Goal: Information Seeking & Learning: Understand process/instructions

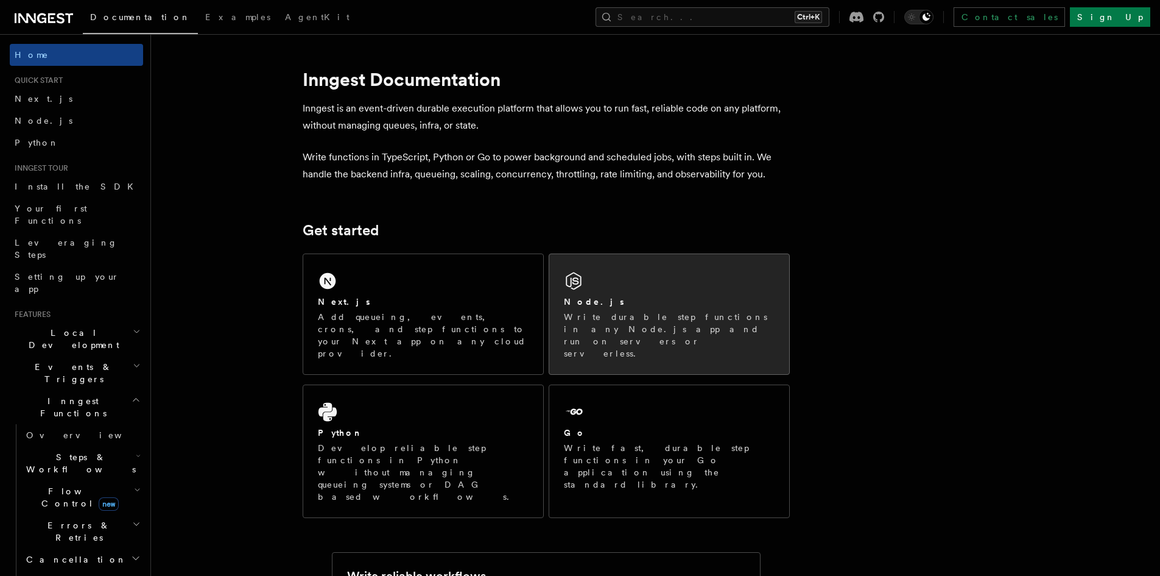
click at [639, 320] on p "Write durable step functions in any Node.js app and run on servers or serverles…" at bounding box center [669, 335] width 211 height 49
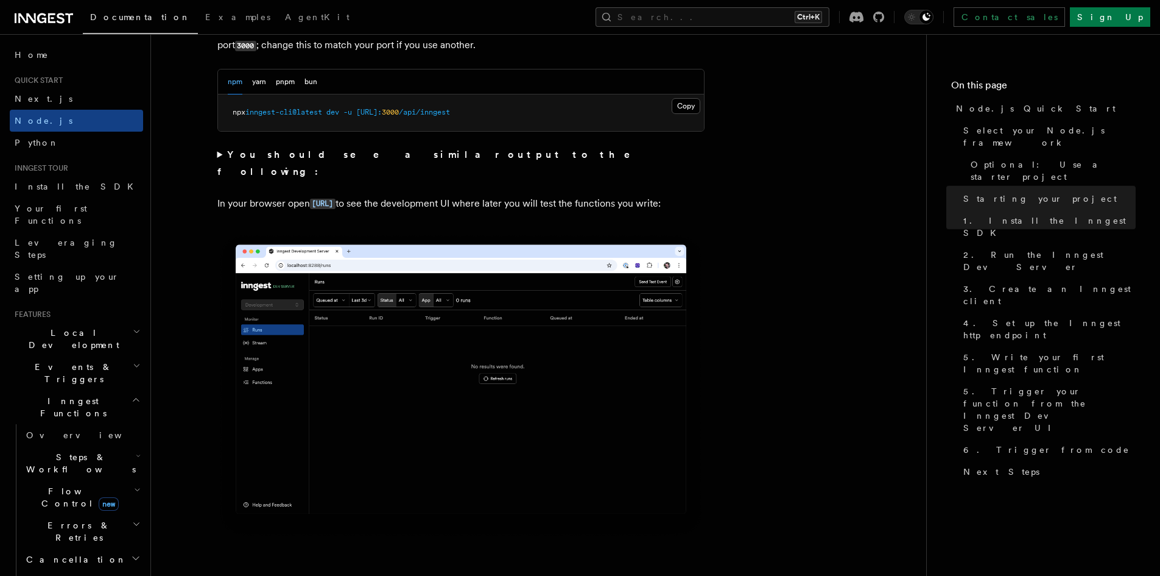
scroll to position [1036, 0]
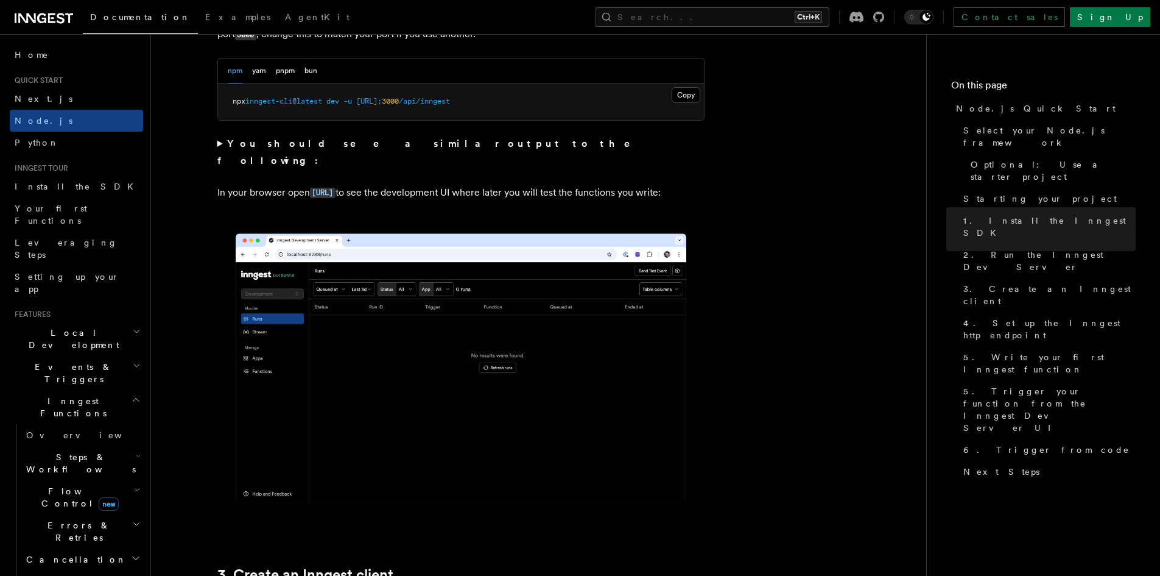
click at [504, 322] on img at bounding box center [460, 374] width 487 height 306
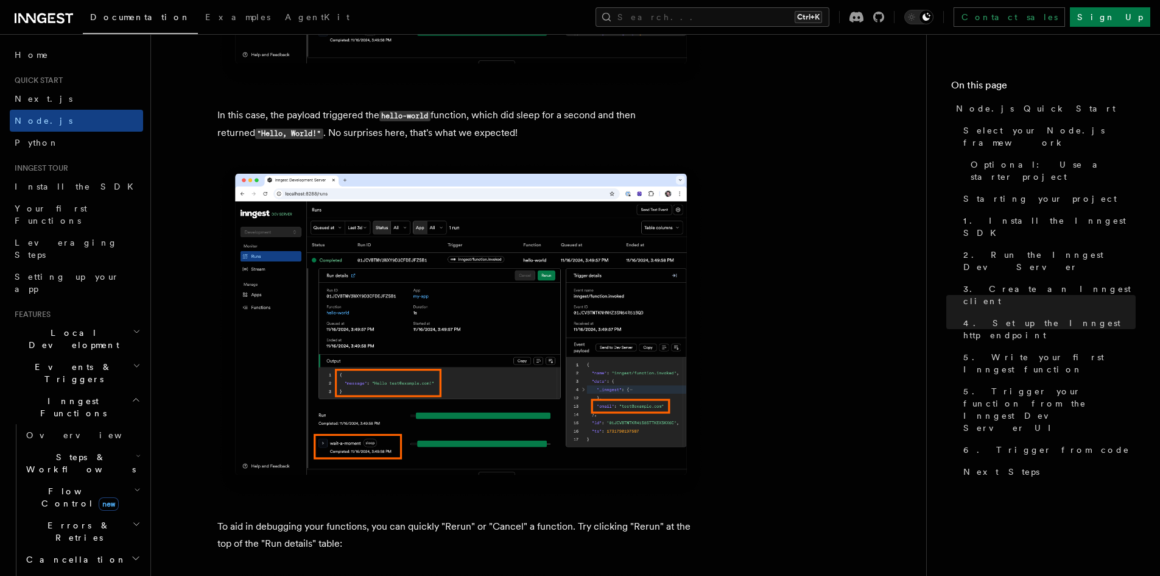
scroll to position [4934, 0]
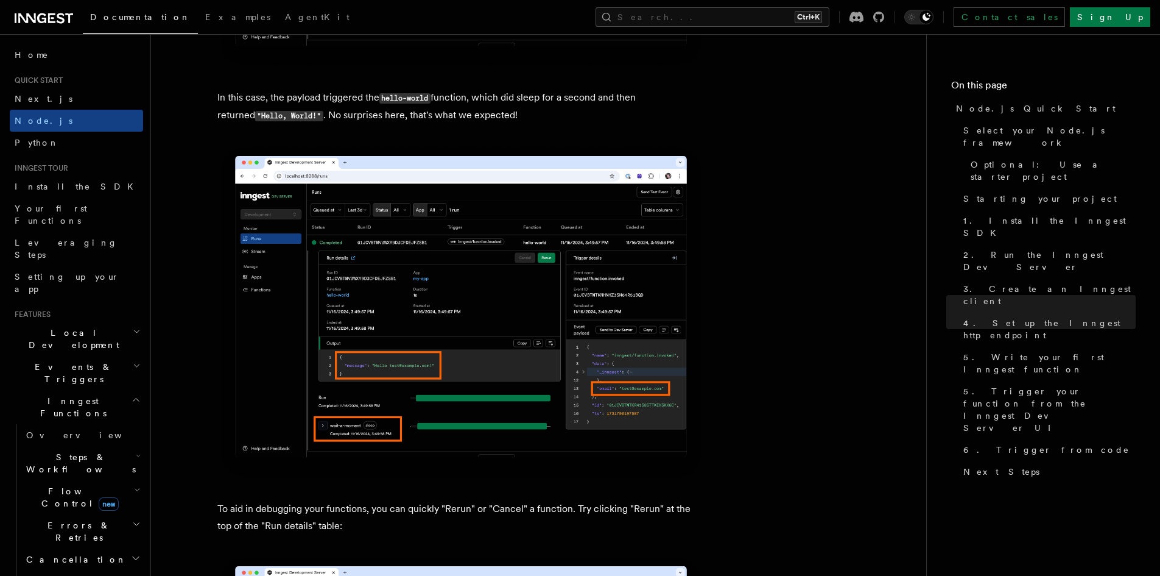
click at [645, 399] on img at bounding box center [460, 312] width 487 height 337
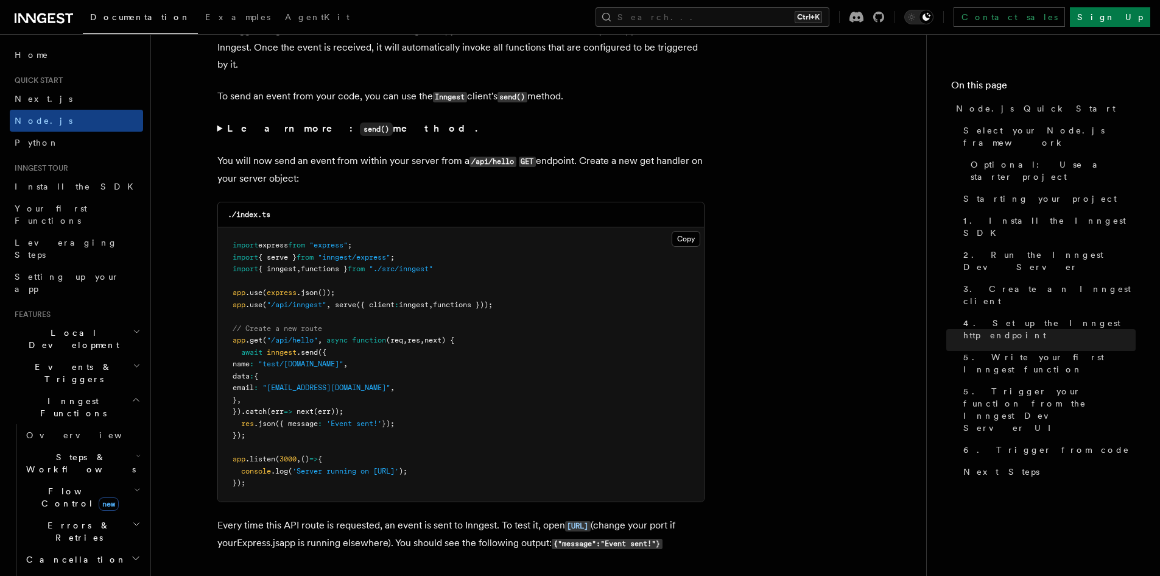
scroll to position [6335, 0]
